Goal: Communication & Community: Connect with others

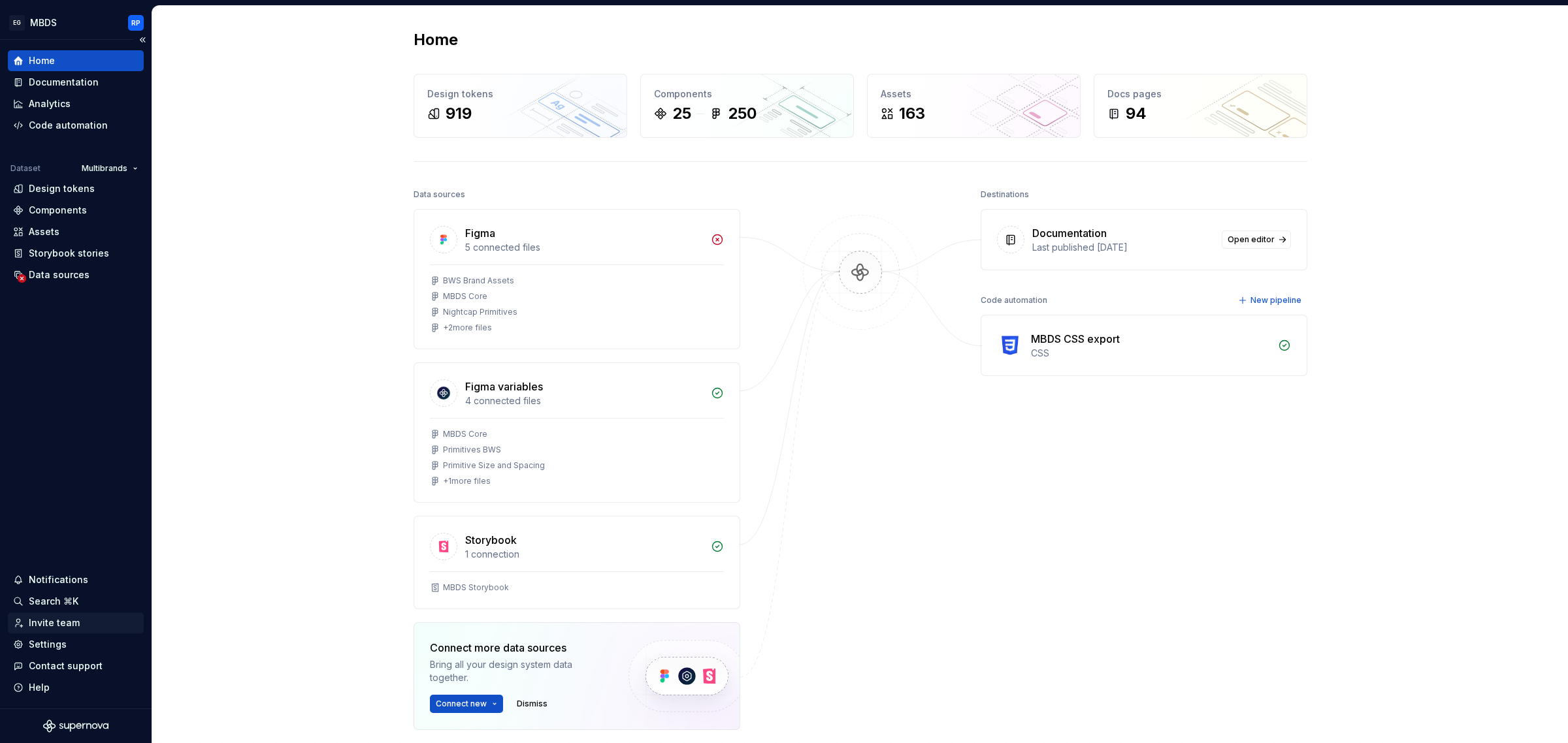
click at [33, 619] on div "Invite team" at bounding box center [54, 623] width 51 height 13
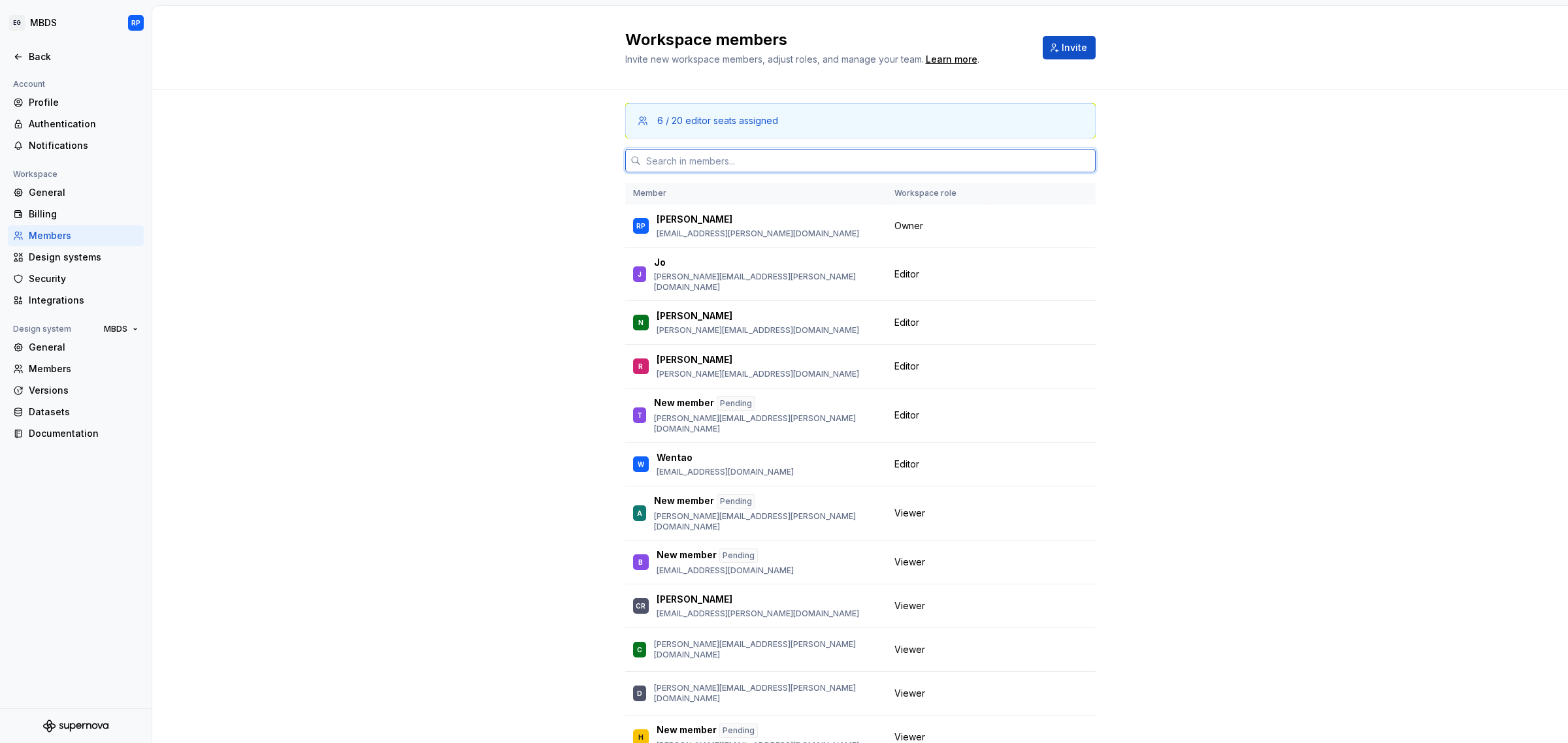
click at [751, 154] on input "text" at bounding box center [868, 160] width 455 height 24
click at [1062, 53] on span "Invite" at bounding box center [1073, 47] width 26 height 13
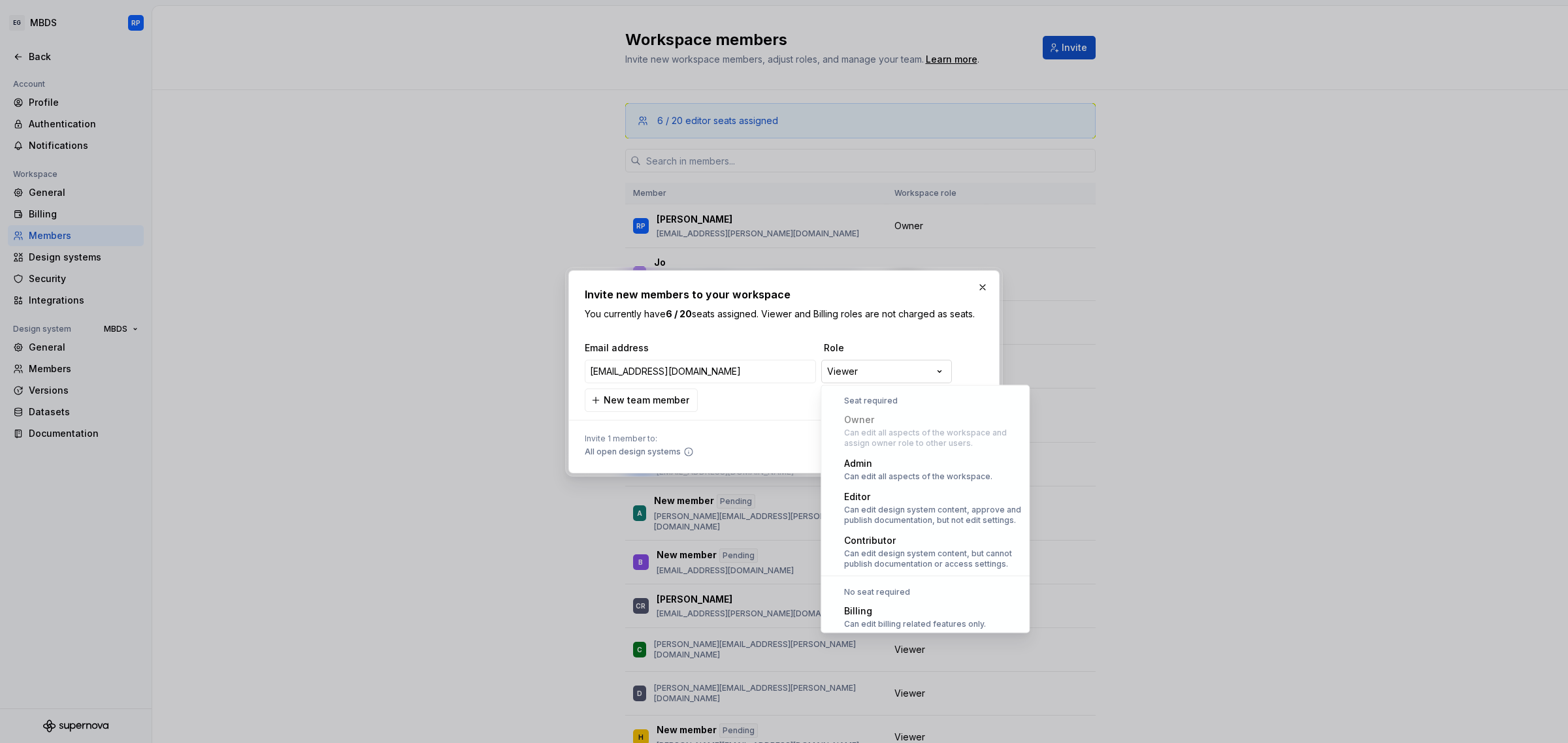
click at [879, 381] on div "**********" at bounding box center [784, 371] width 1568 height 743
type input "[EMAIL_ADDRESS][DOMAIN_NAME]"
select select "*******"
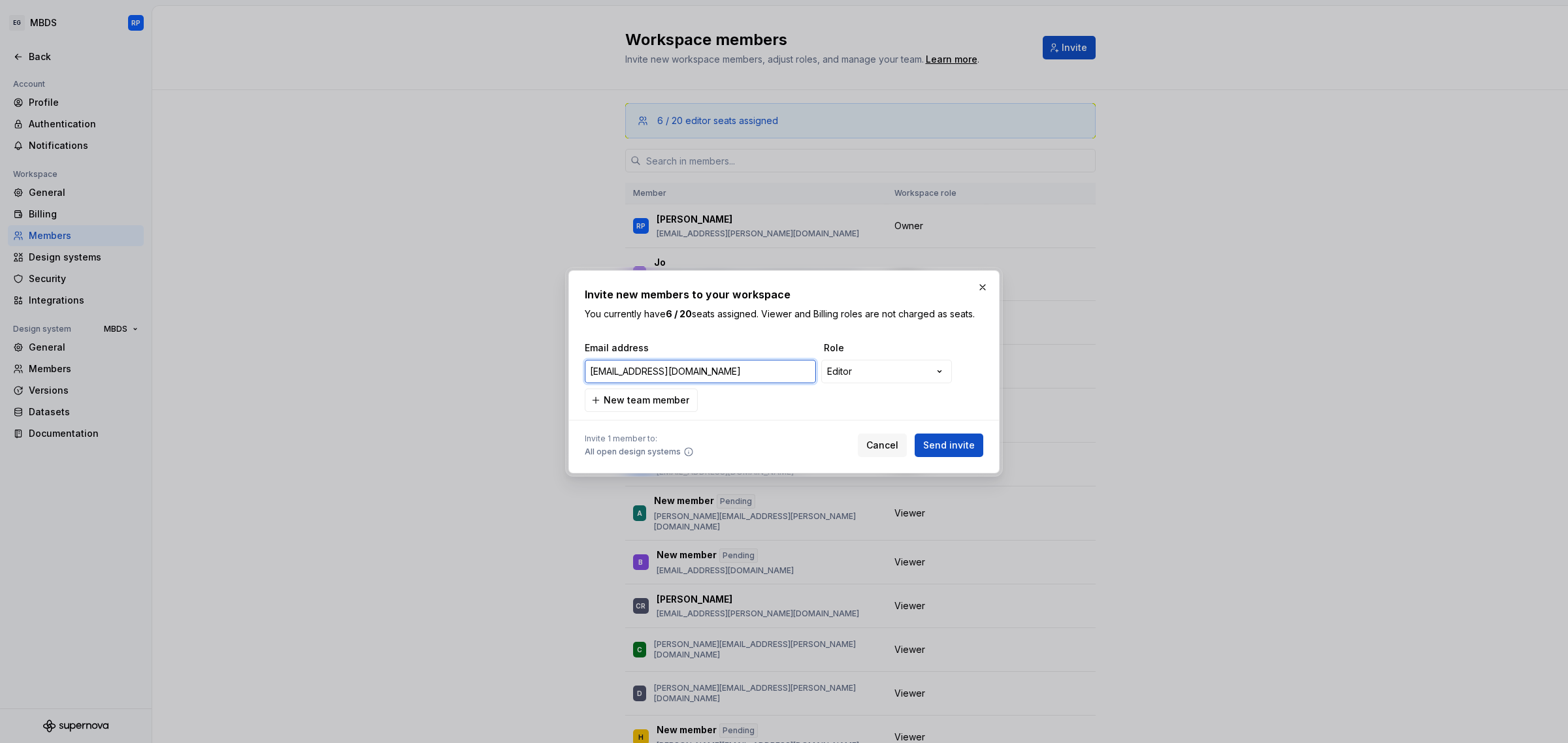
click at [734, 376] on input "[EMAIL_ADDRESS][DOMAIN_NAME]" at bounding box center [700, 371] width 232 height 24
click at [954, 445] on span "Send invite" at bounding box center [948, 445] width 51 height 13
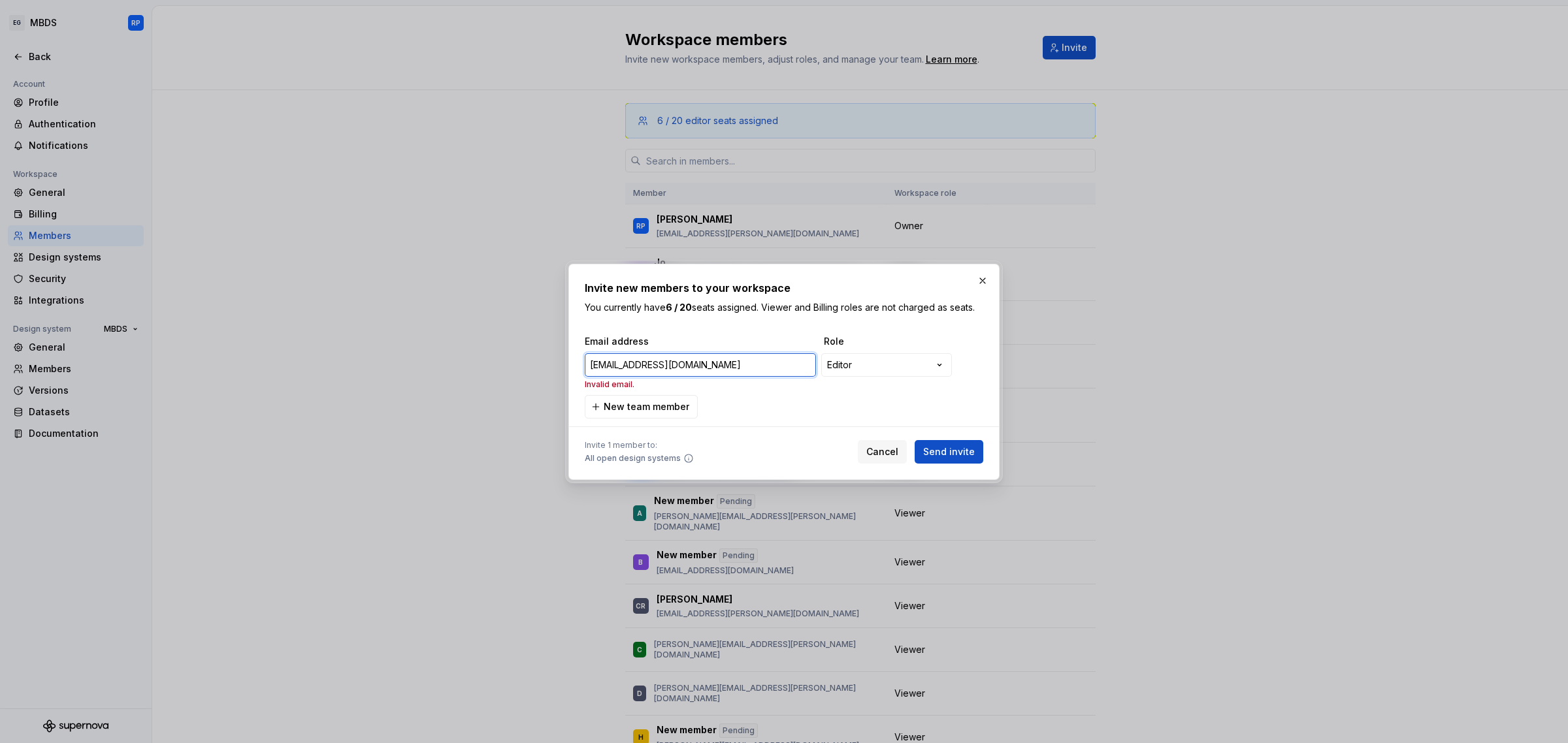
type input "[EMAIL_ADDRESS][DOMAIN_NAME]"
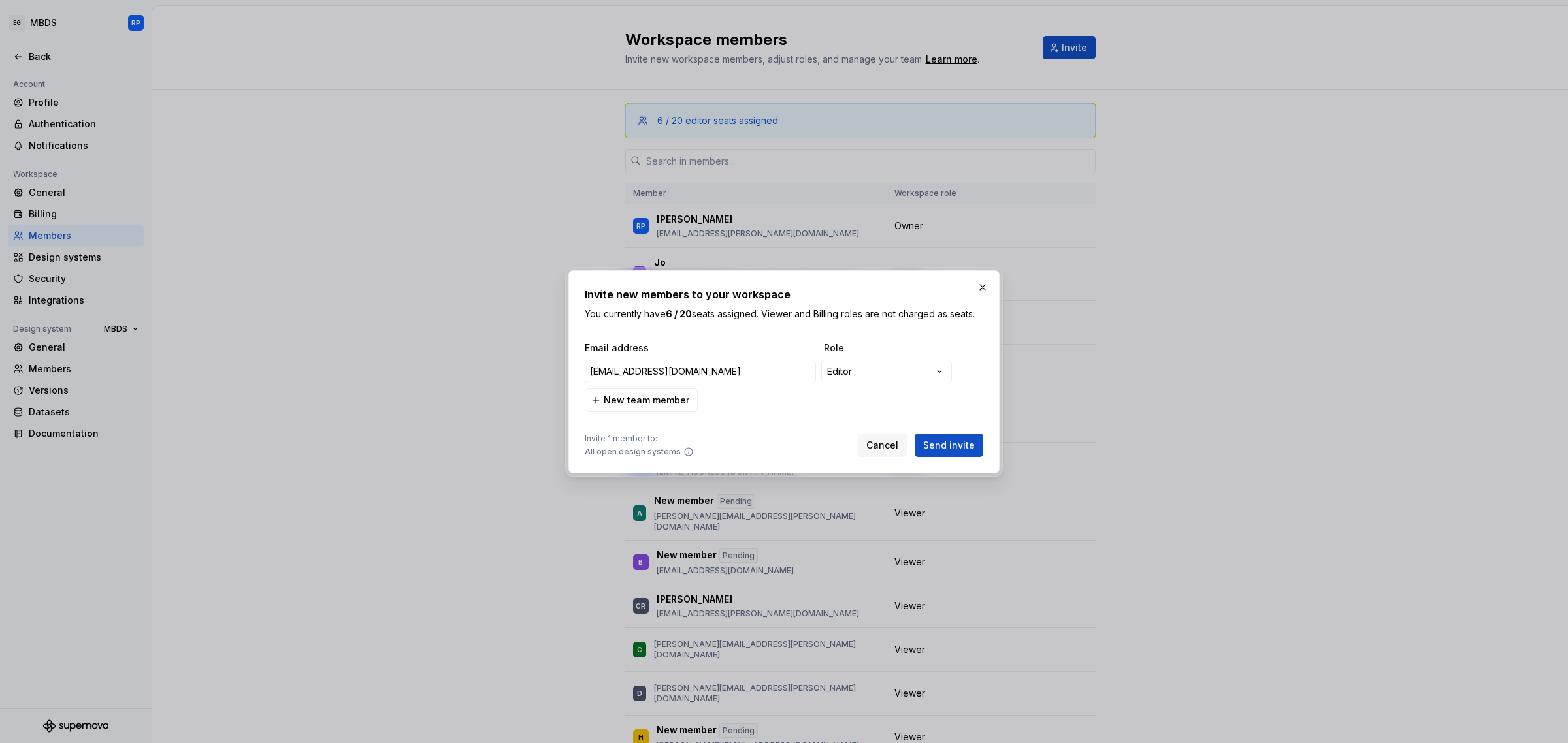
drag, startPoint x: 952, startPoint y: 443, endPoint x: 945, endPoint y: 449, distance: 9.2
click at [948, 448] on span "Send invite" at bounding box center [948, 445] width 51 height 13
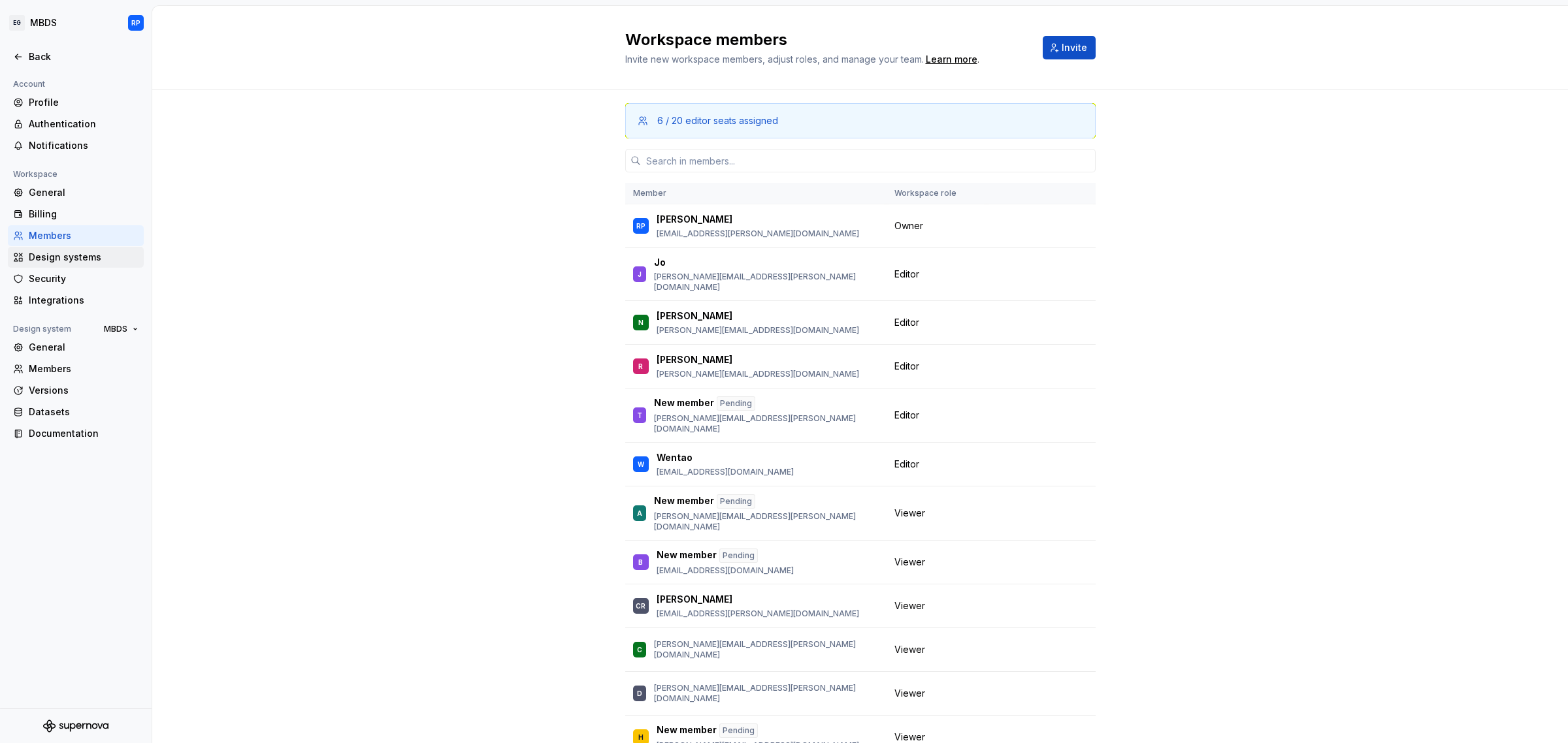
scroll to position [863, 0]
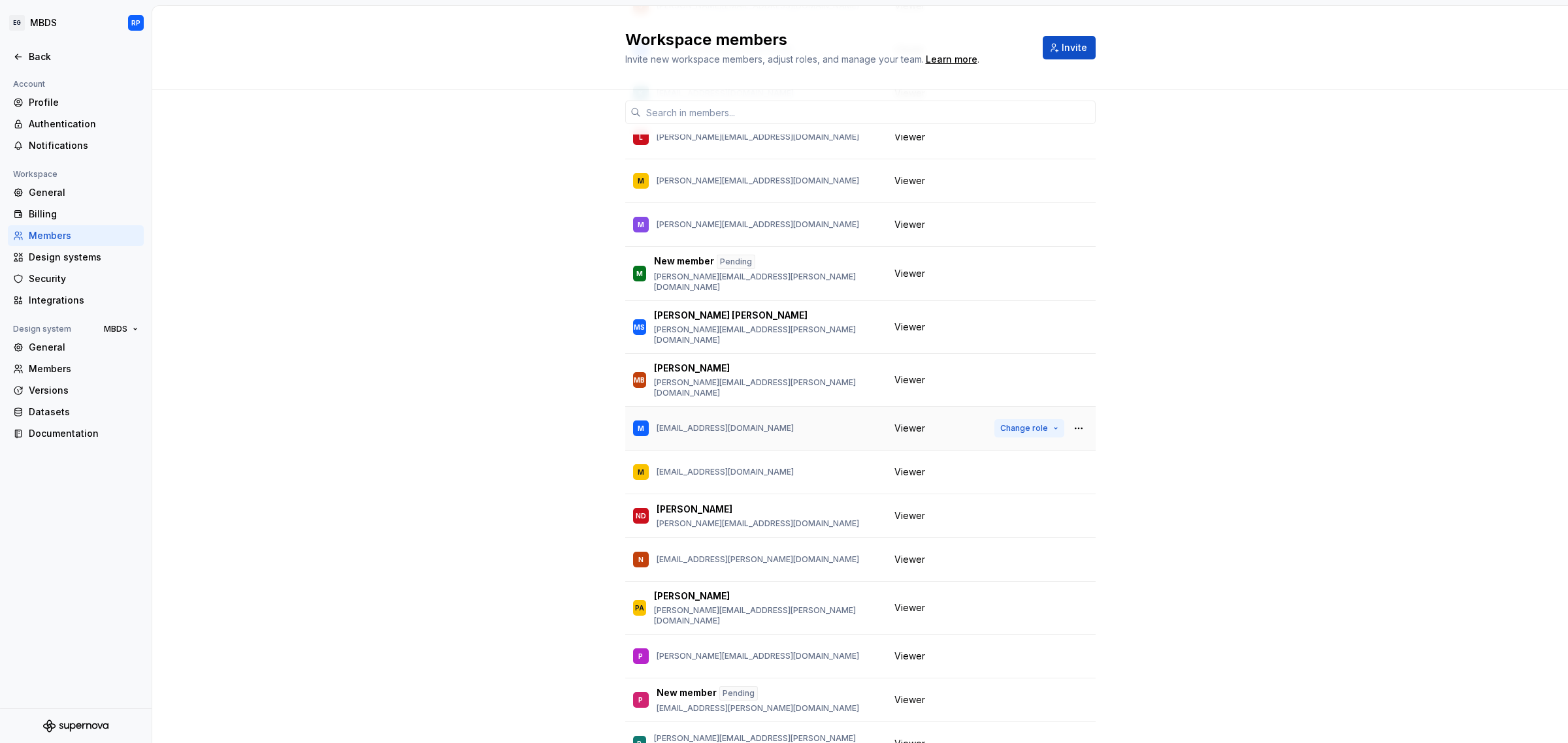
click at [1045, 419] on button "Change role" at bounding box center [1029, 428] width 70 height 18
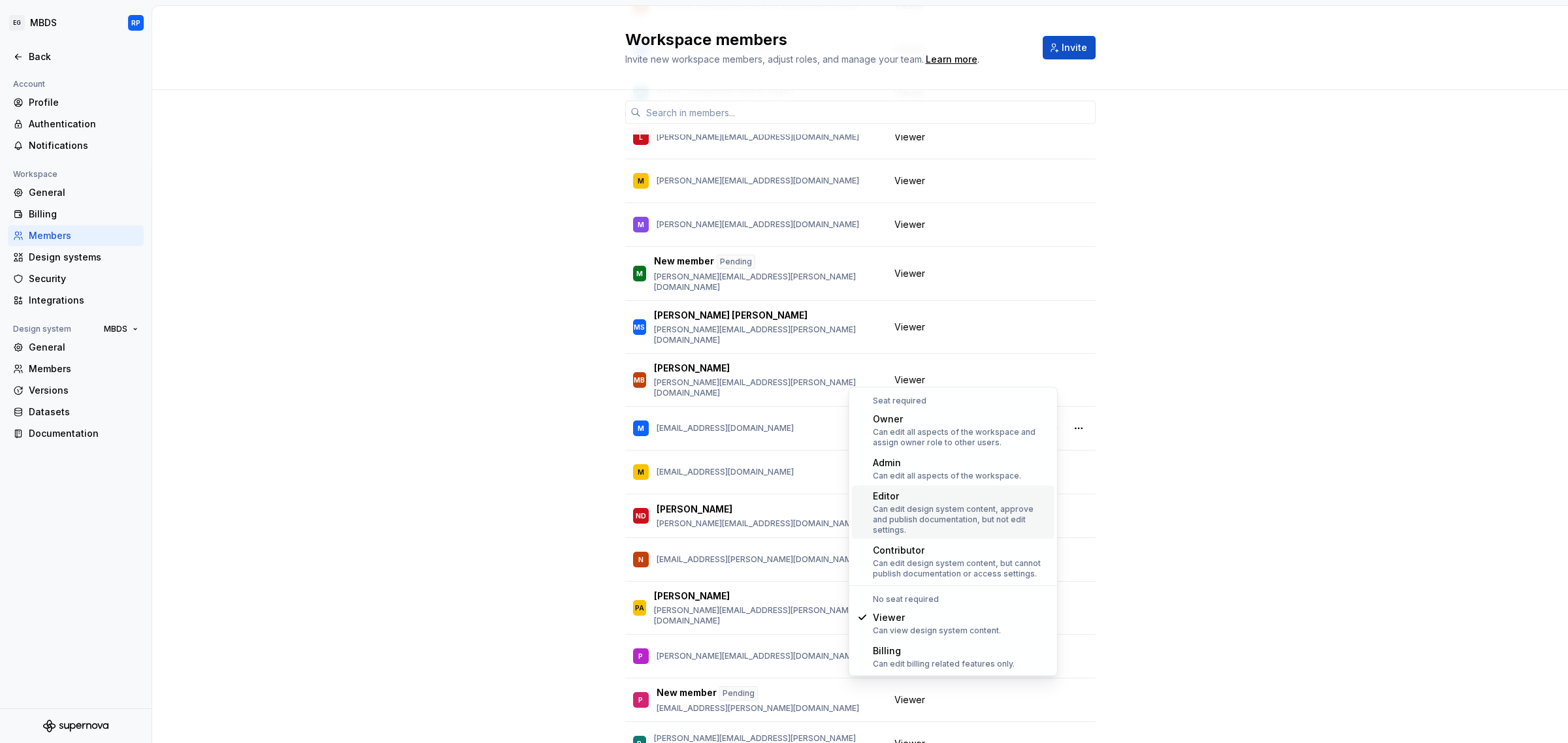
click at [952, 505] on div "Can edit design system content, approve and publish documentation, but not edit…" at bounding box center [961, 519] width 177 height 31
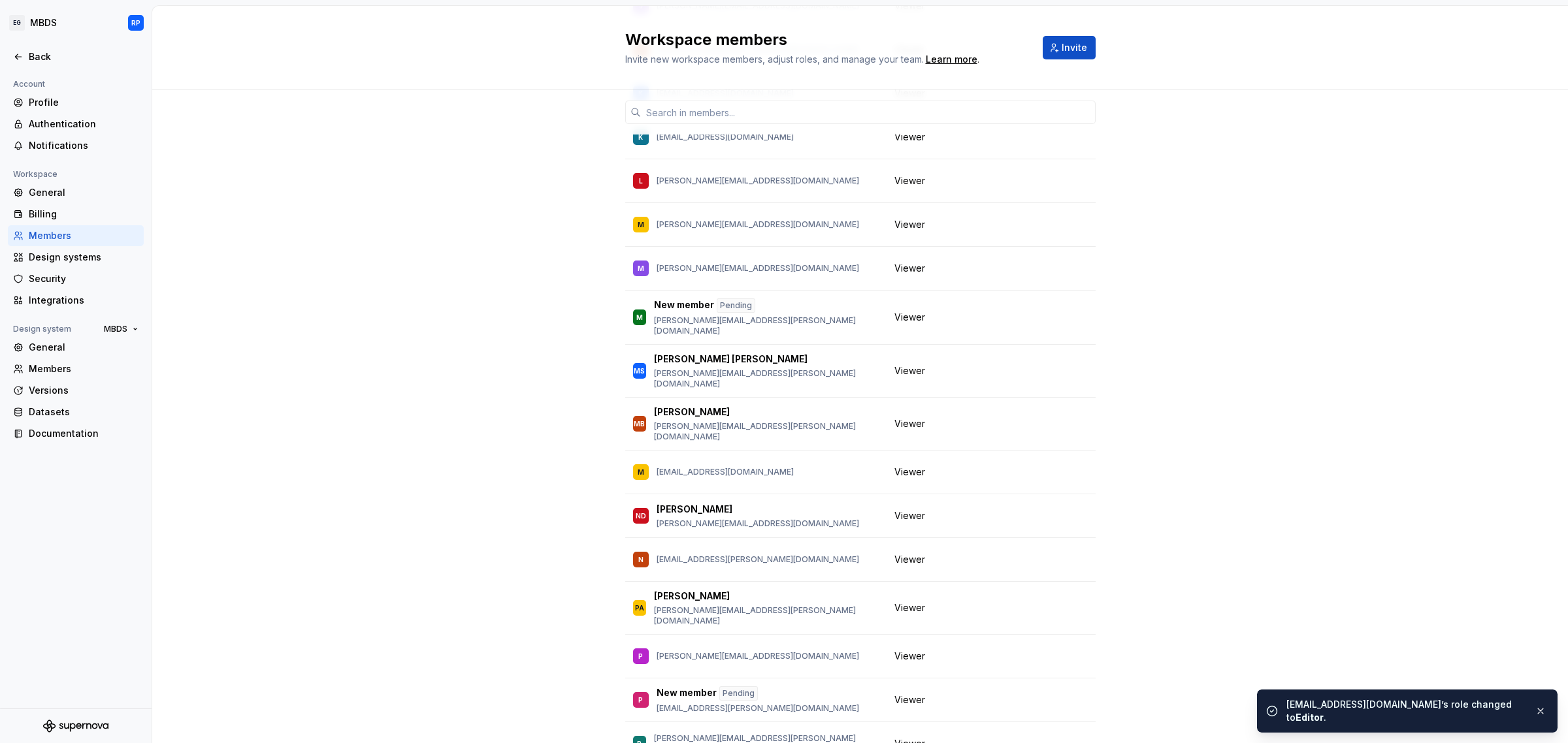
scroll to position [0, 0]
